Goal: Find specific page/section: Locate a particular part of the current website

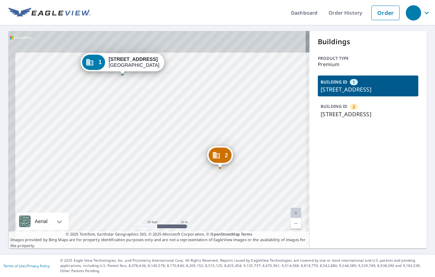
drag, startPoint x: 150, startPoint y: 111, endPoint x: 165, endPoint y: 153, distance: 44.6
click at [165, 153] on div "2 [STREET_ADDRESS][PERSON_NAME] [STREET_ADDRESS][PERSON_NAME]" at bounding box center [158, 139] width 301 height 217
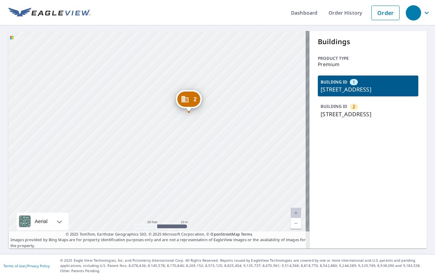
drag, startPoint x: 231, startPoint y: 142, endPoint x: 197, endPoint y: 83, distance: 68.3
click at [197, 83] on div "2 [STREET_ADDRESS][PERSON_NAME] [STREET_ADDRESS][PERSON_NAME]" at bounding box center [158, 139] width 301 height 217
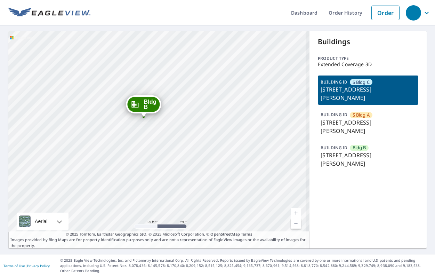
drag, startPoint x: 159, startPoint y: 130, endPoint x: 162, endPoint y: 148, distance: 18.2
click at [162, 148] on div "S Bldg A 225 Coggins Dr Pleasant Hill, CA 94523 Bldg B 225 Coggins Dr Pleasant …" at bounding box center [158, 139] width 301 height 217
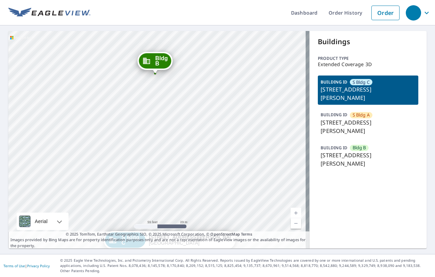
drag, startPoint x: 218, startPoint y: 153, endPoint x: 228, endPoint y: 103, distance: 51.5
click at [228, 103] on div "S Bldg A 225 Coggins Dr Pleasant Hill, CA 94523 Bldg B 225 Coggins Dr Pleasant …" at bounding box center [158, 139] width 301 height 217
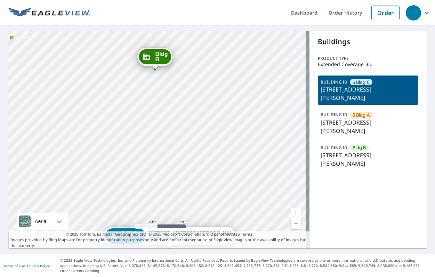
drag, startPoint x: 229, startPoint y: 135, endPoint x: 229, endPoint y: 130, distance: 4.5
click at [229, 130] on div "S Bldg A 225 Coggins Dr Pleasant Hill, CA 94523 Bldg B 225 Coggins Dr Pleasant …" at bounding box center [158, 139] width 301 height 217
